Goal: Transaction & Acquisition: Obtain resource

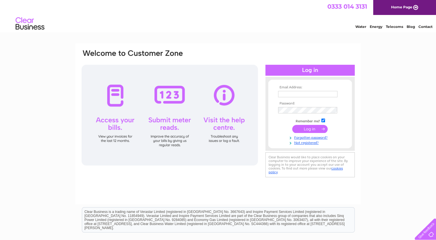
type input "dannixon86@hotmail.co.uk"
click at [309, 127] on input "submit" at bounding box center [309, 129] width 35 height 8
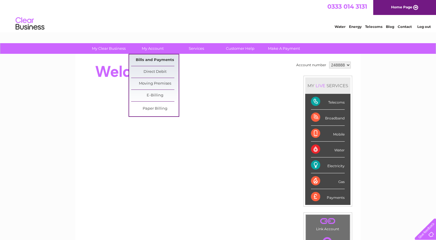
click at [165, 57] on link "Bills and Payments" at bounding box center [155, 60] width 48 height 12
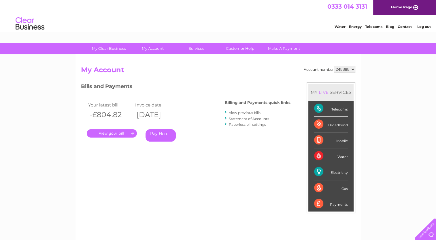
click at [123, 134] on link "." at bounding box center [112, 133] width 50 height 8
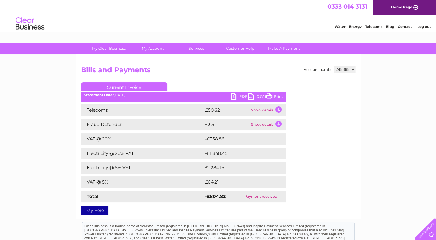
click at [241, 97] on link "PDF" at bounding box center [239, 97] width 17 height 8
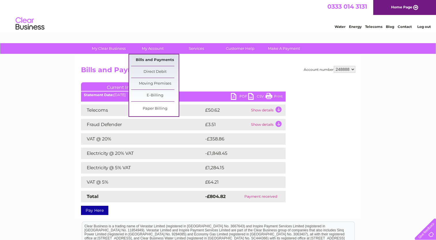
click at [155, 61] on link "Bills and Payments" at bounding box center [155, 60] width 48 height 12
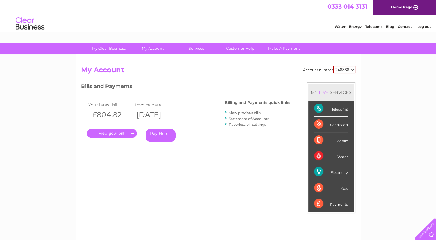
click at [243, 111] on link "View previous bills" at bounding box center [245, 113] width 32 height 4
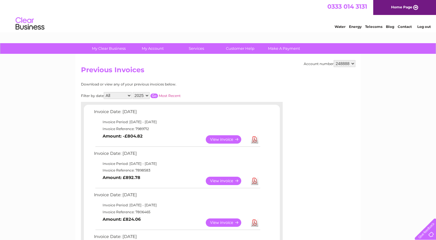
scroll to position [29, 0]
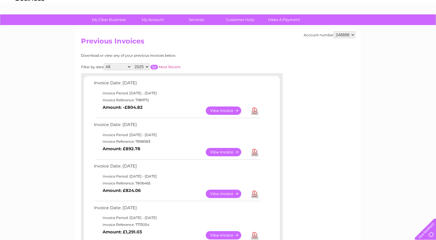
click at [254, 153] on link "Download" at bounding box center [254, 152] width 7 height 8
